Goal: Transaction & Acquisition: Subscribe to service/newsletter

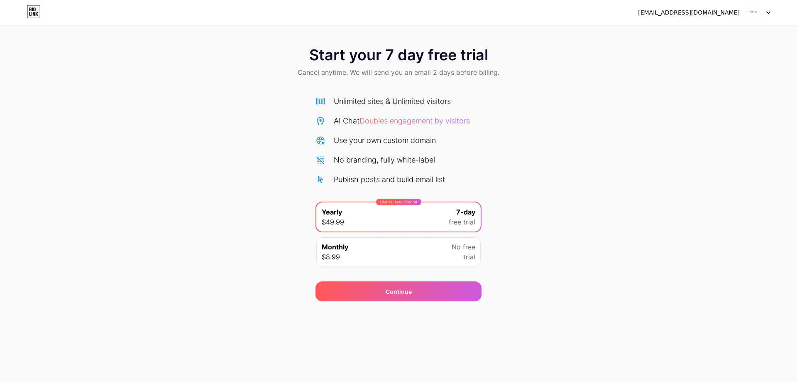
click at [710, 17] on div "[EMAIL_ADDRESS][DOMAIN_NAME]" at bounding box center [704, 12] width 132 height 15
click at [710, 12] on div "[EMAIL_ADDRESS][DOMAIN_NAME]" at bounding box center [689, 12] width 102 height 9
click at [761, 12] on img at bounding box center [754, 13] width 16 height 16
click at [562, 163] on div "Start your 7 day free trial Cancel anytime. We will send you an email 2 days be…" at bounding box center [398, 169] width 797 height 263
click at [392, 101] on div "Unlimited sites & Unlimited visitors" at bounding box center [392, 100] width 117 height 11
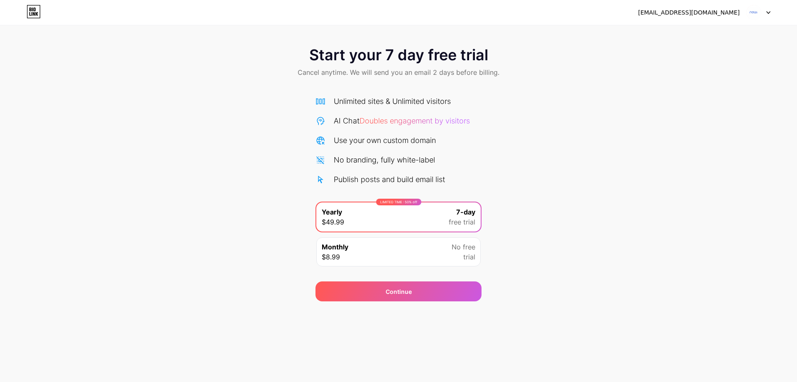
click at [382, 124] on span "Doubles engagement by visitors" at bounding box center [415, 120] width 110 height 9
click at [418, 288] on div "Continue" at bounding box center [399, 291] width 166 height 20
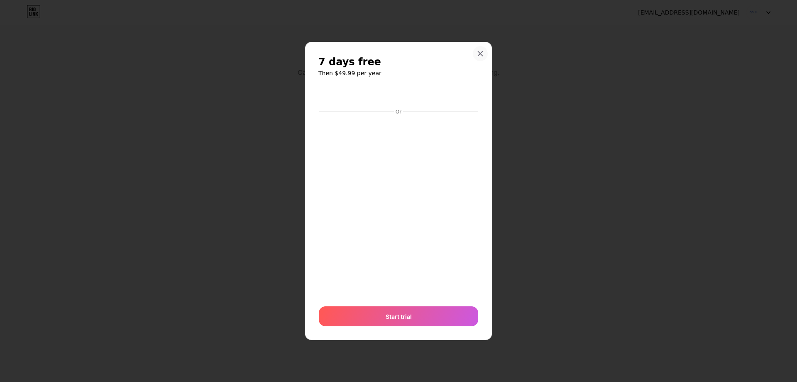
click at [481, 51] on icon at bounding box center [480, 53] width 7 height 7
